Goal: Task Accomplishment & Management: Use online tool/utility

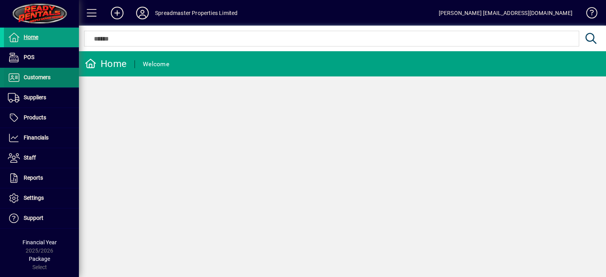
click at [43, 77] on span "Customers" at bounding box center [37, 77] width 27 height 6
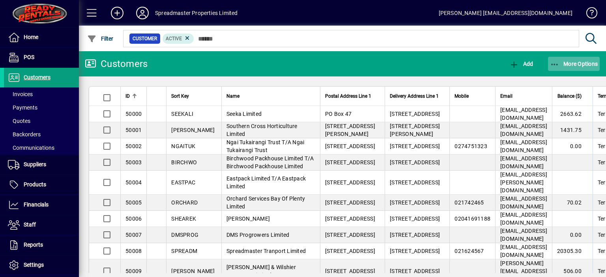
click at [570, 66] on span "More Options" at bounding box center [574, 64] width 48 height 6
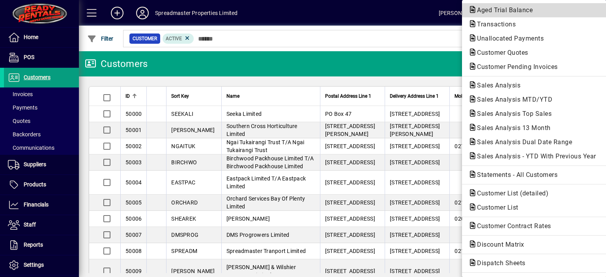
click at [485, 9] on span "Aged Trial Balance" at bounding box center [502, 9] width 68 height 7
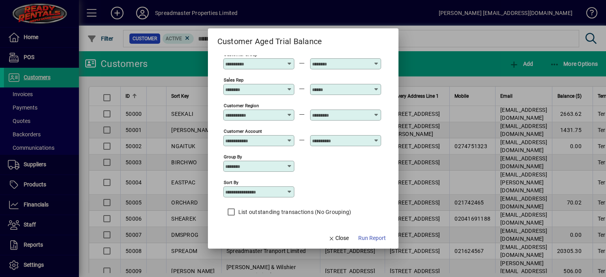
scroll to position [58, 0]
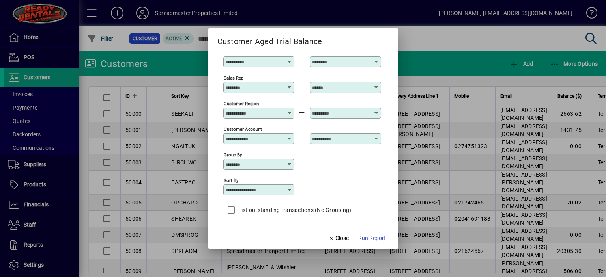
click at [291, 191] on icon at bounding box center [289, 190] width 6 height 6
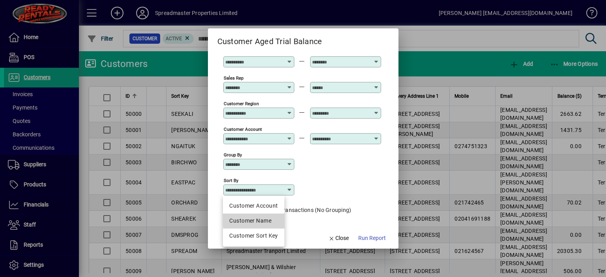
click at [272, 220] on div "Customer Name" at bounding box center [253, 221] width 49 height 8
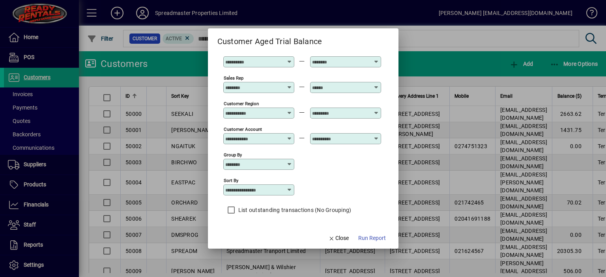
type input "**********"
click at [369, 236] on span "Run Report" at bounding box center [372, 238] width 28 height 8
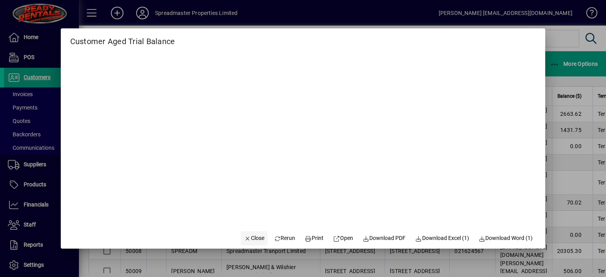
click at [250, 240] on span "Close" at bounding box center [254, 238] width 21 height 8
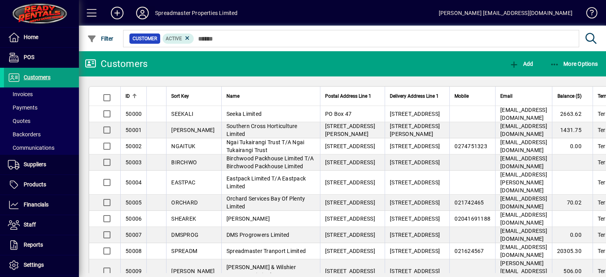
click at [142, 13] on icon at bounding box center [143, 13] width 16 height 13
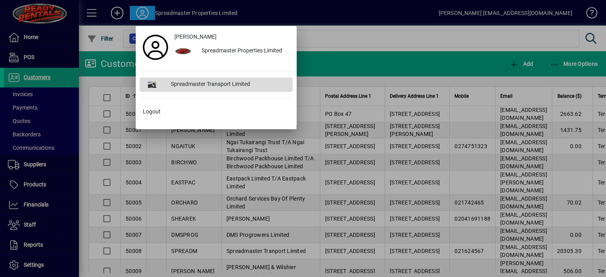
click at [195, 83] on div "Spreadmaster Transport Limited" at bounding box center [228, 85] width 128 height 14
